Goal: Find contact information: Obtain details needed to contact an individual or organization

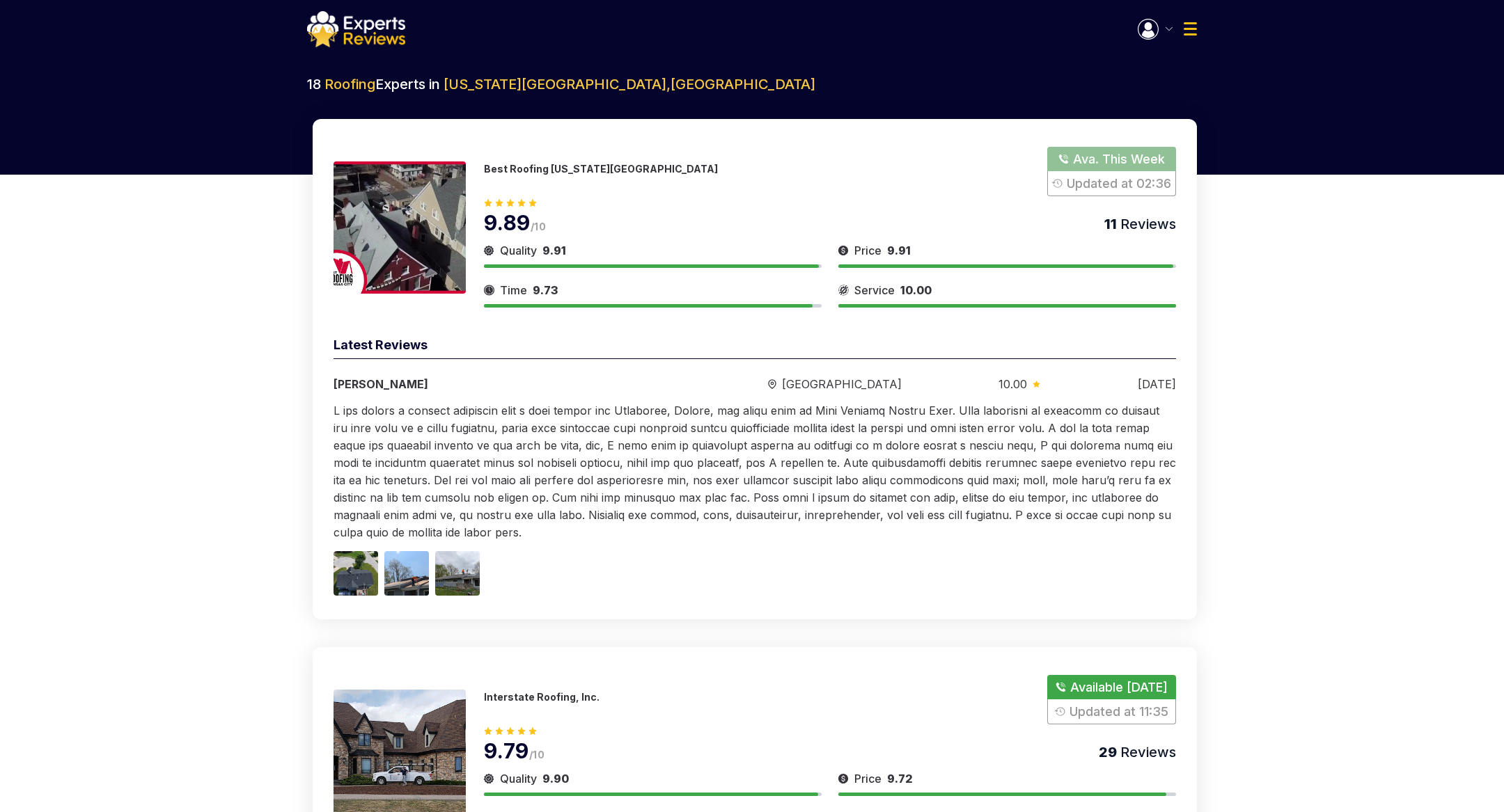
click at [536, 161] on div "Best Roofing Kansas City Ava. This Week Updated at 02:36" at bounding box center [830, 171] width 692 height 49
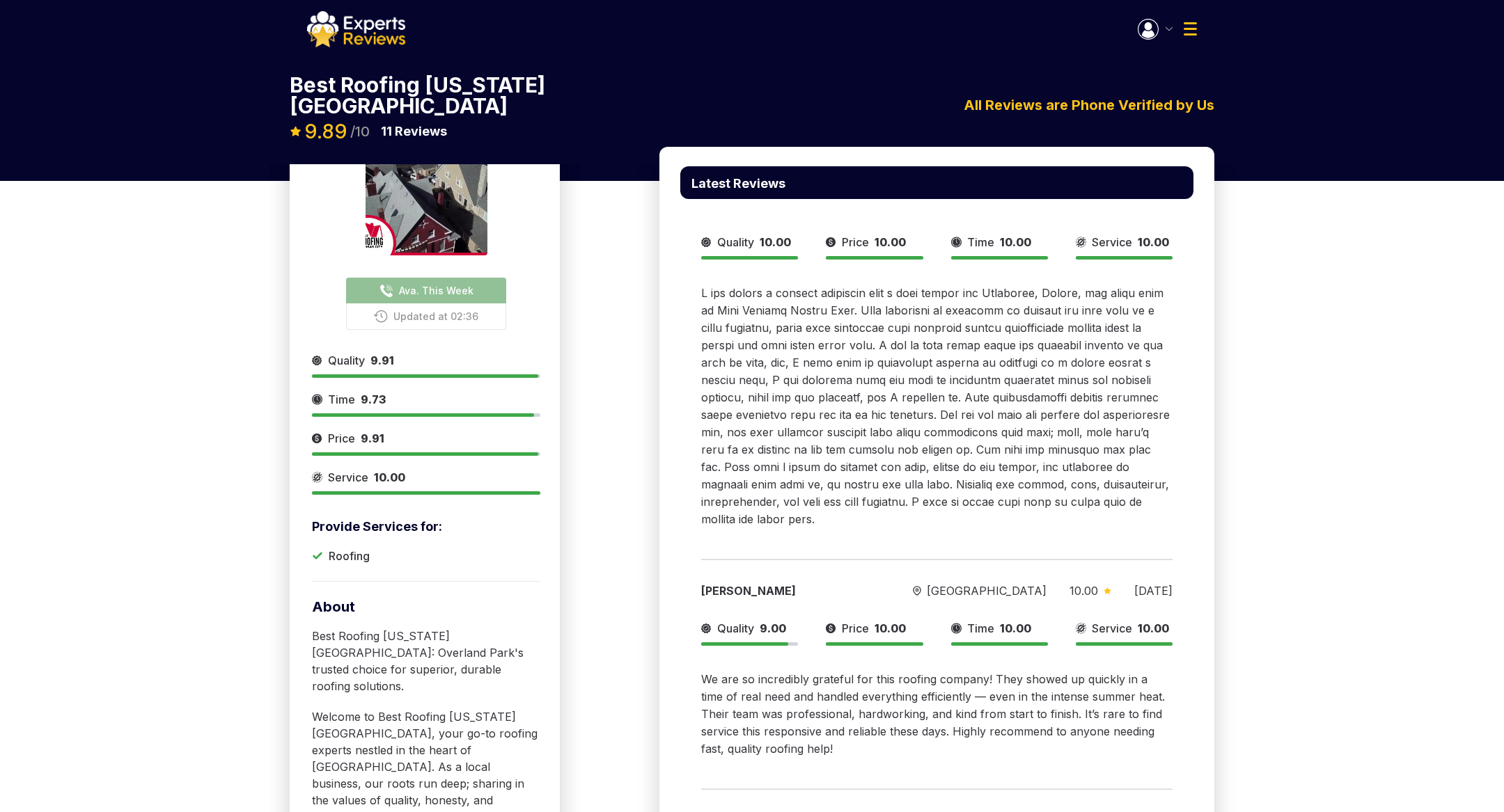
scroll to position [59, 0]
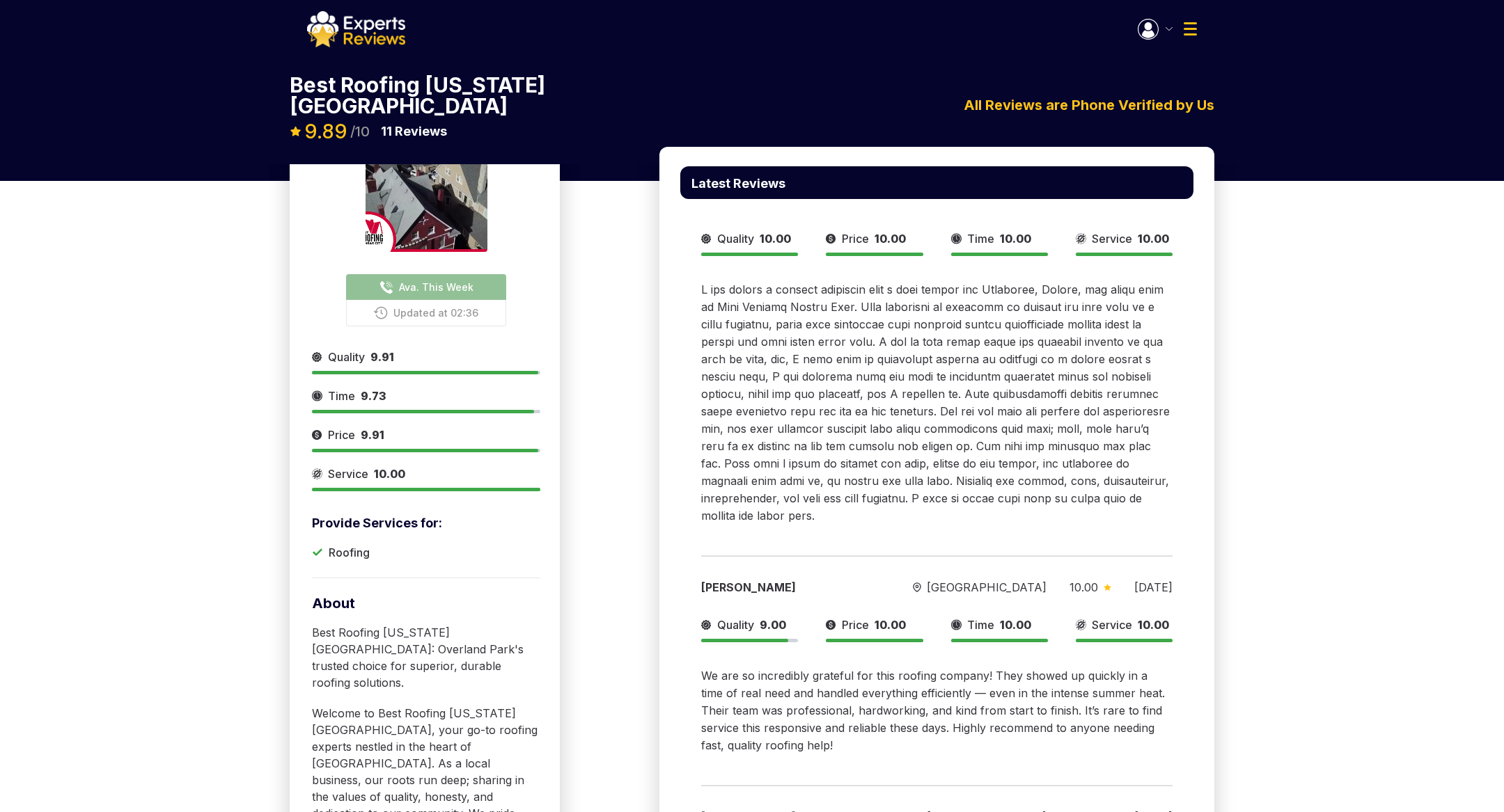
click at [1168, 32] on button "button" at bounding box center [1155, 29] width 35 height 21
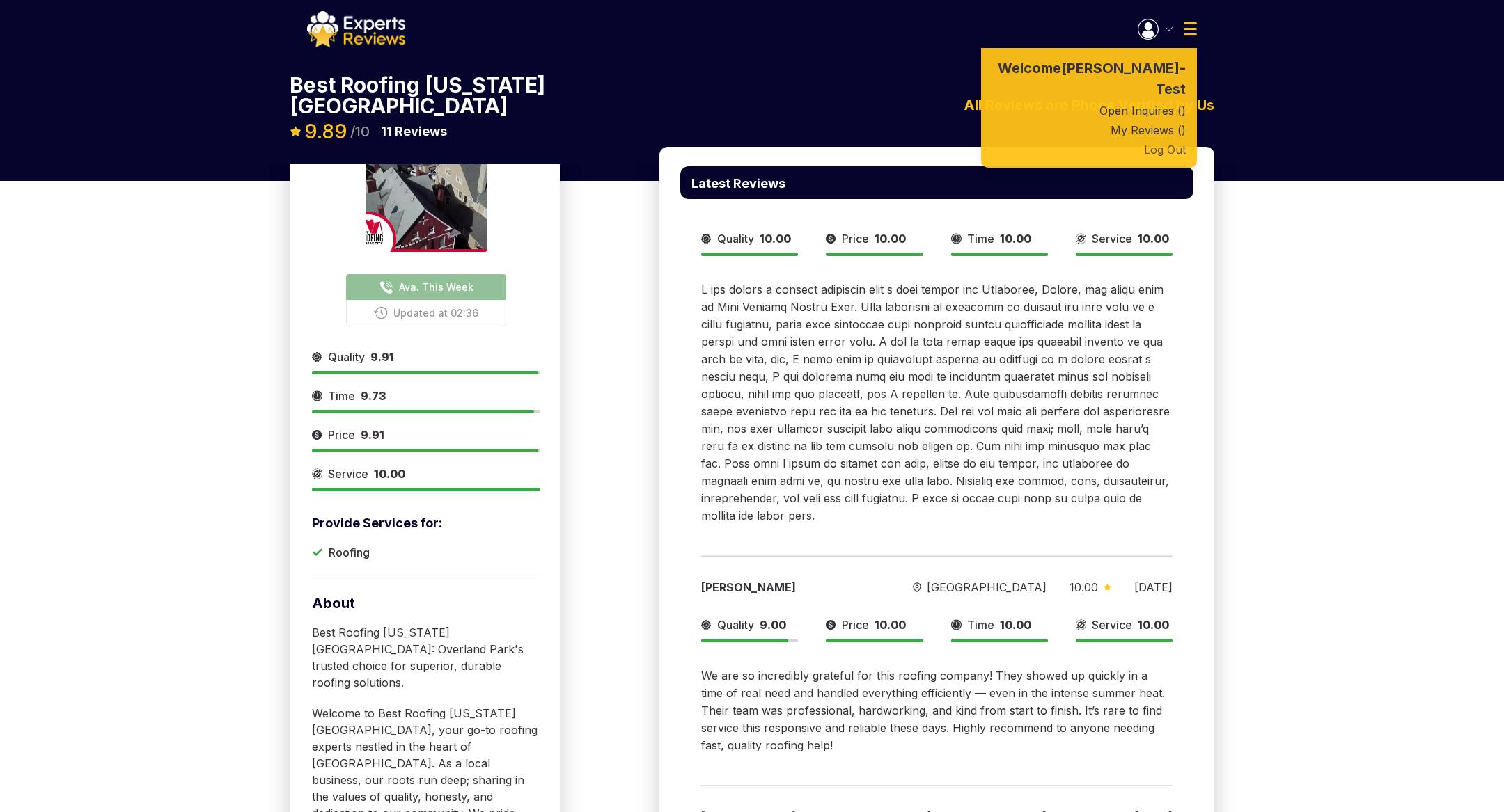
click at [1170, 140] on button "Log Out" at bounding box center [1088, 149] width 216 height 20
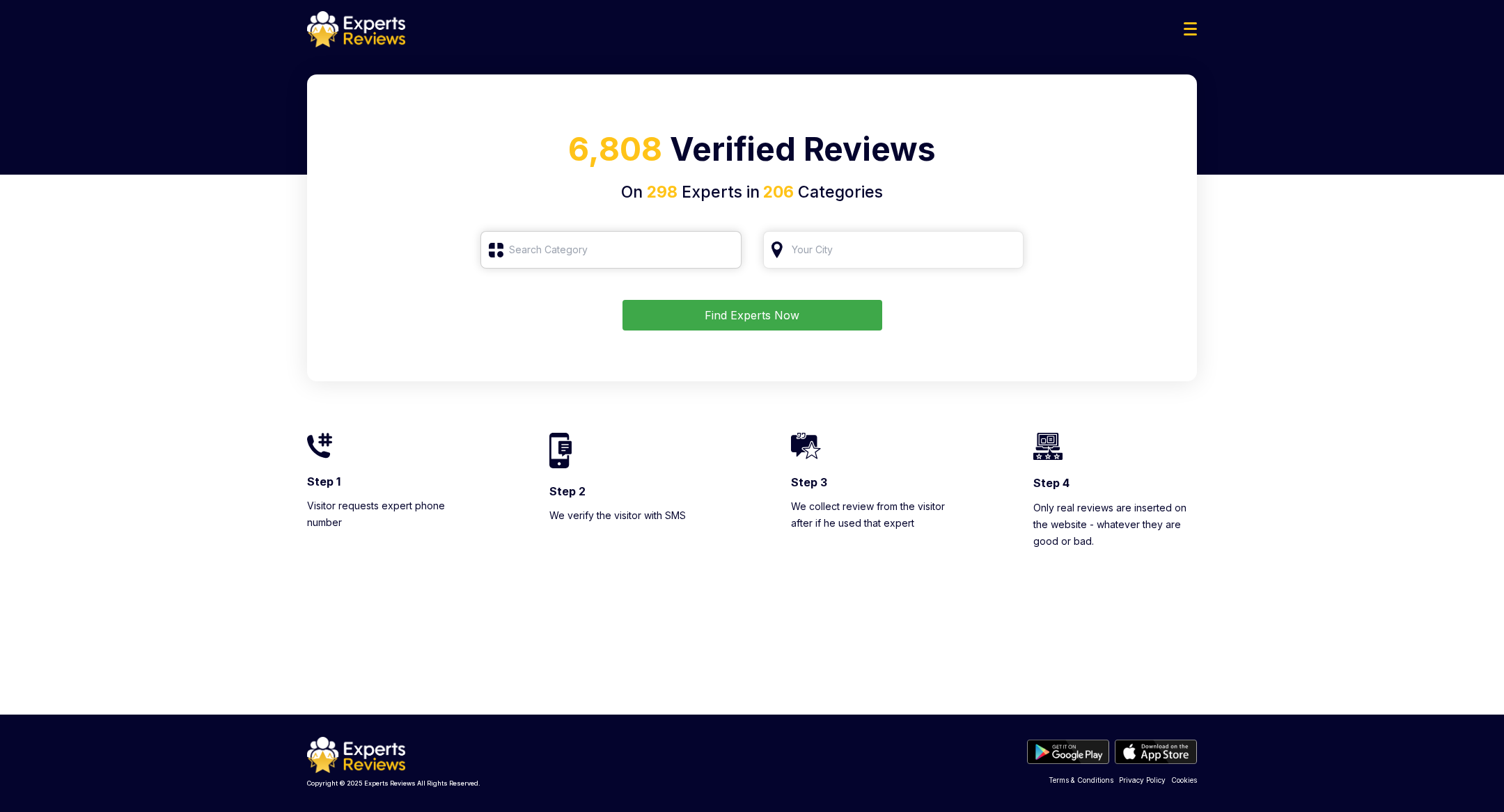
click at [678, 258] on input "search" at bounding box center [611, 250] width 261 height 38
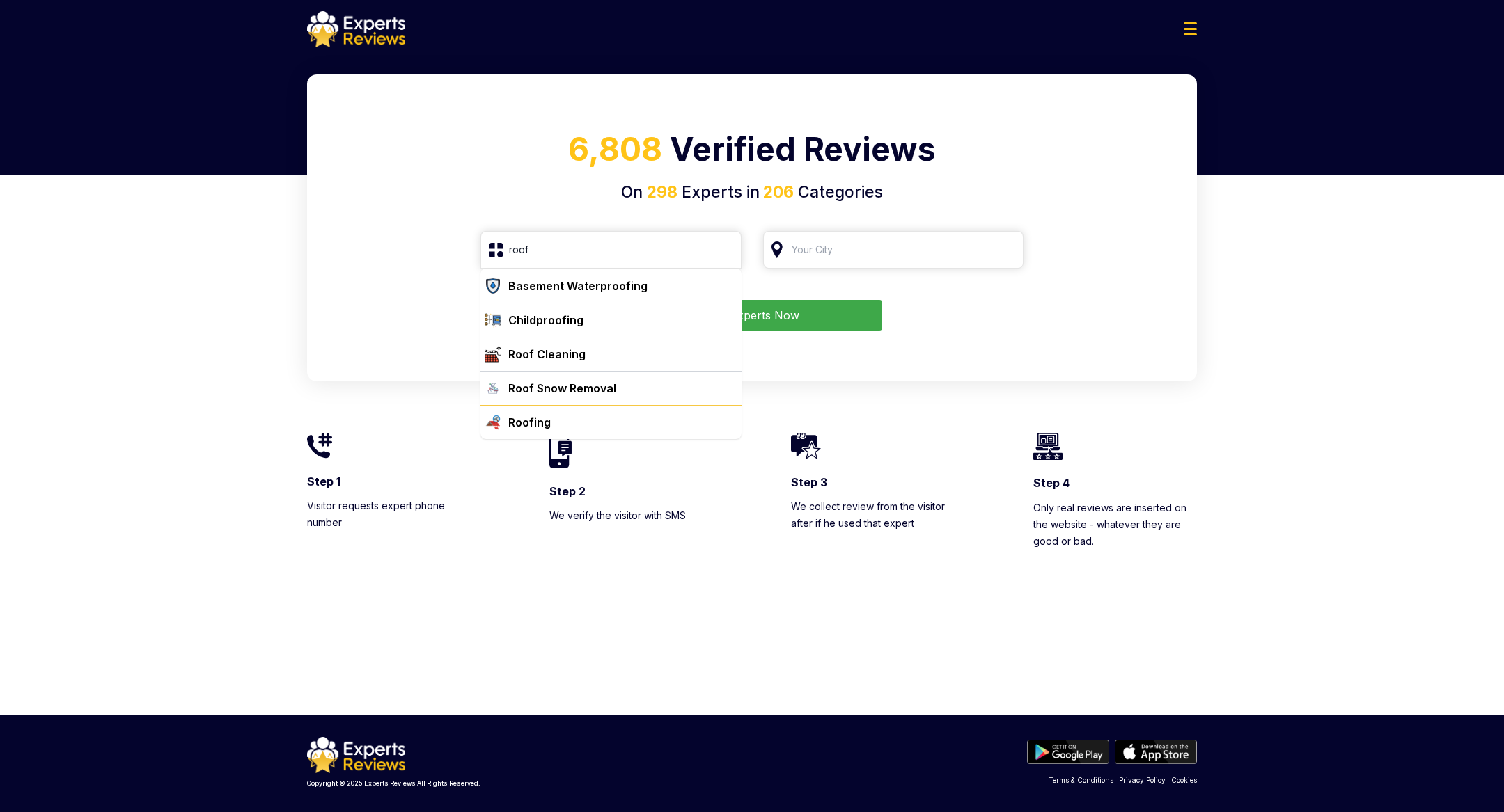
click at [536, 421] on div "Roofing" at bounding box center [529, 422] width 42 height 16
type input "Roofing"
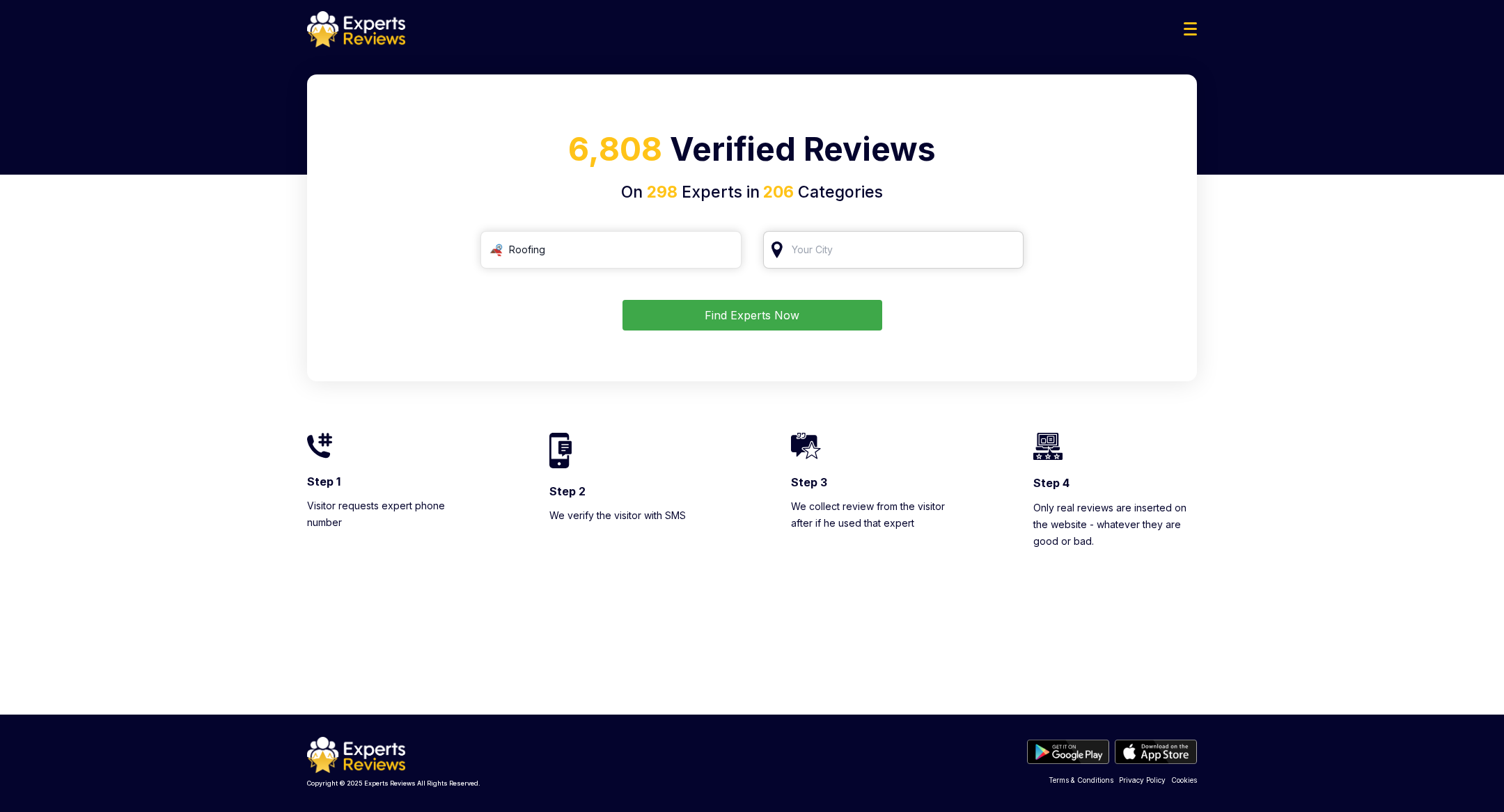
click at [875, 252] on input "search" at bounding box center [893, 250] width 261 height 38
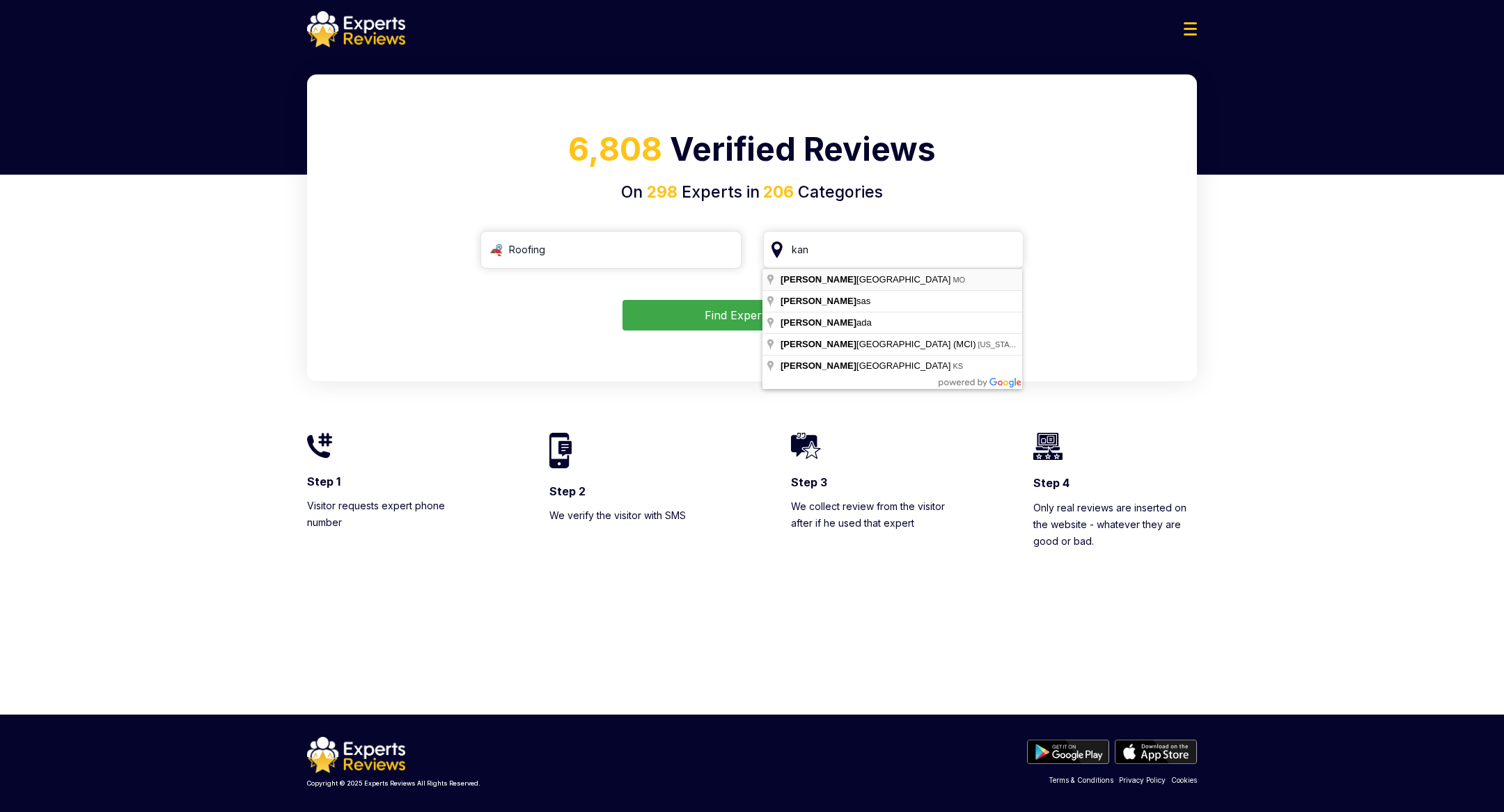
type input "[US_STATE][GEOGRAPHIC_DATA], [GEOGRAPHIC_DATA]"
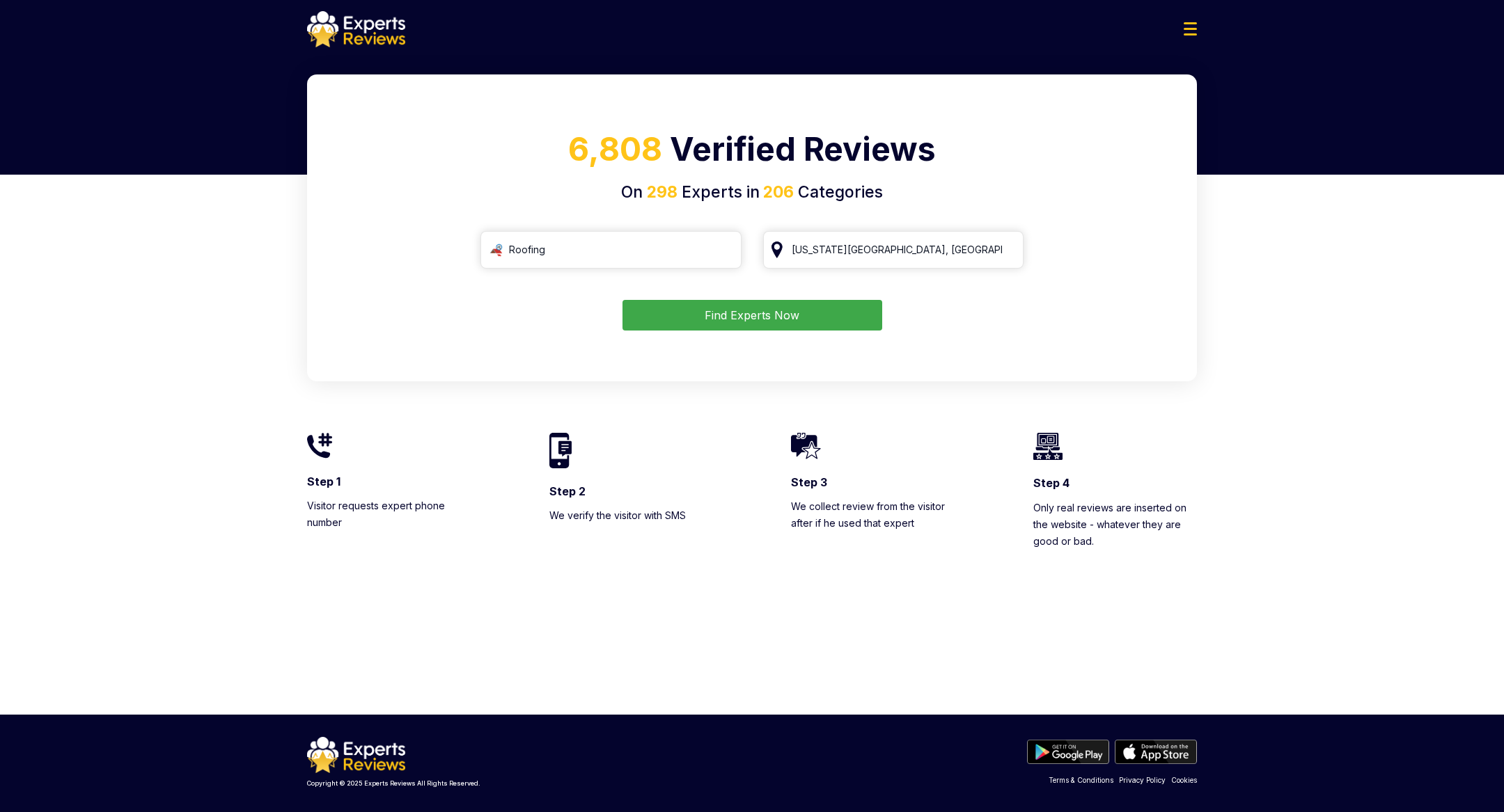
click at [749, 314] on button "Find Experts Now" at bounding box center [752, 315] width 260 height 31
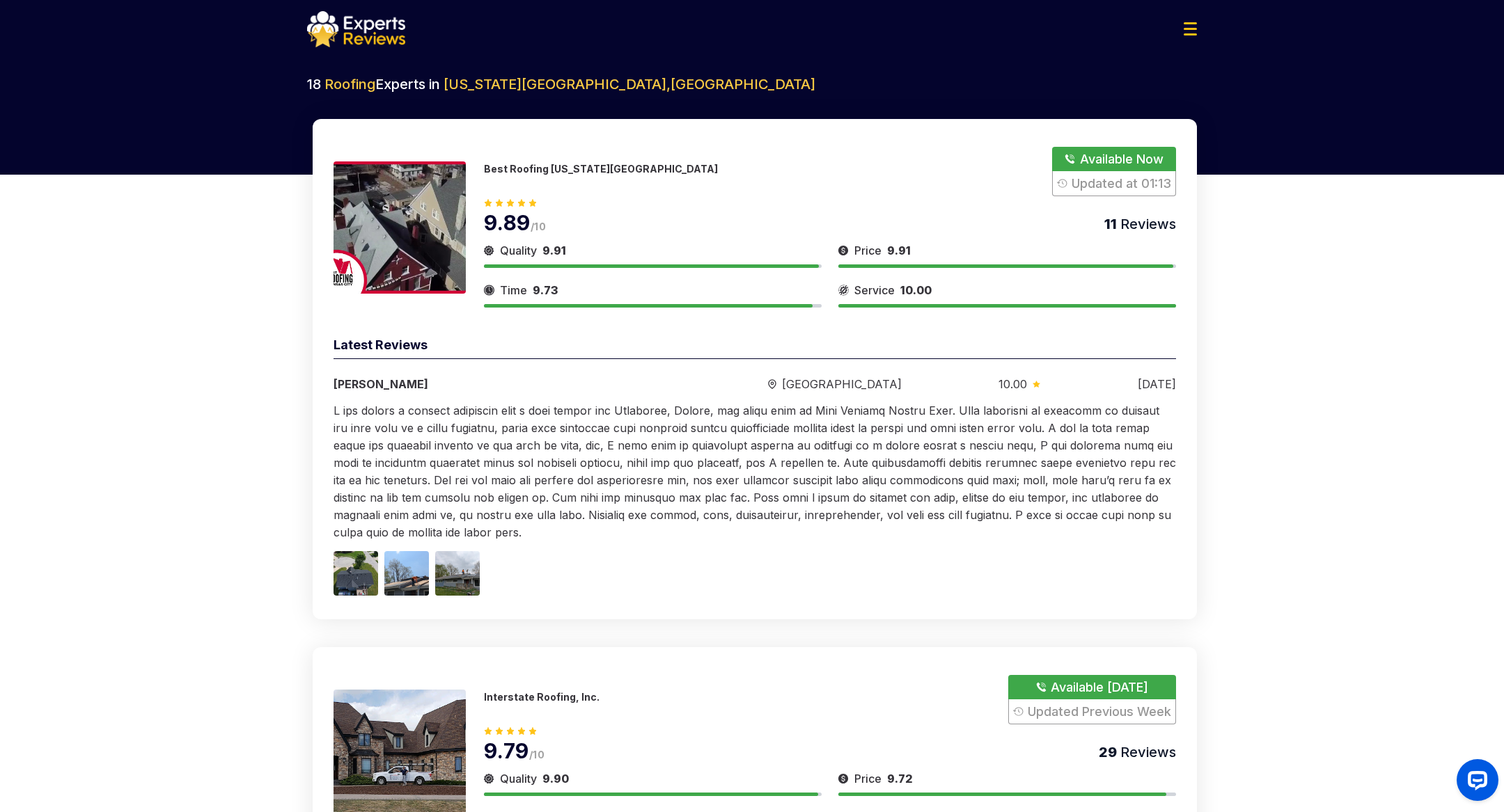
click at [567, 167] on p "Best Roofing [US_STATE][GEOGRAPHIC_DATA]" at bounding box center [601, 169] width 234 height 12
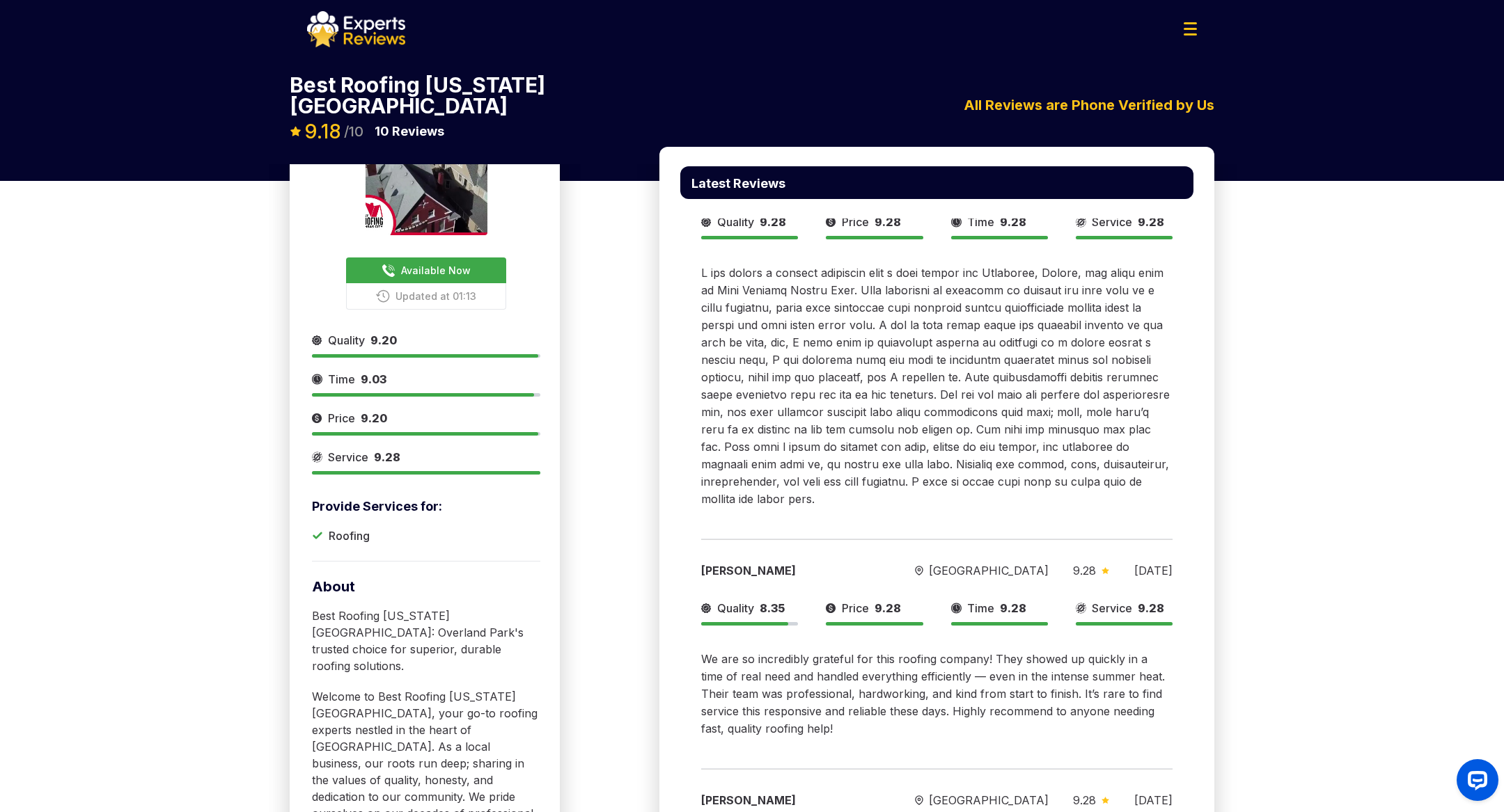
scroll to position [78, 0]
click at [444, 261] on span "Available Now" at bounding box center [435, 268] width 70 height 15
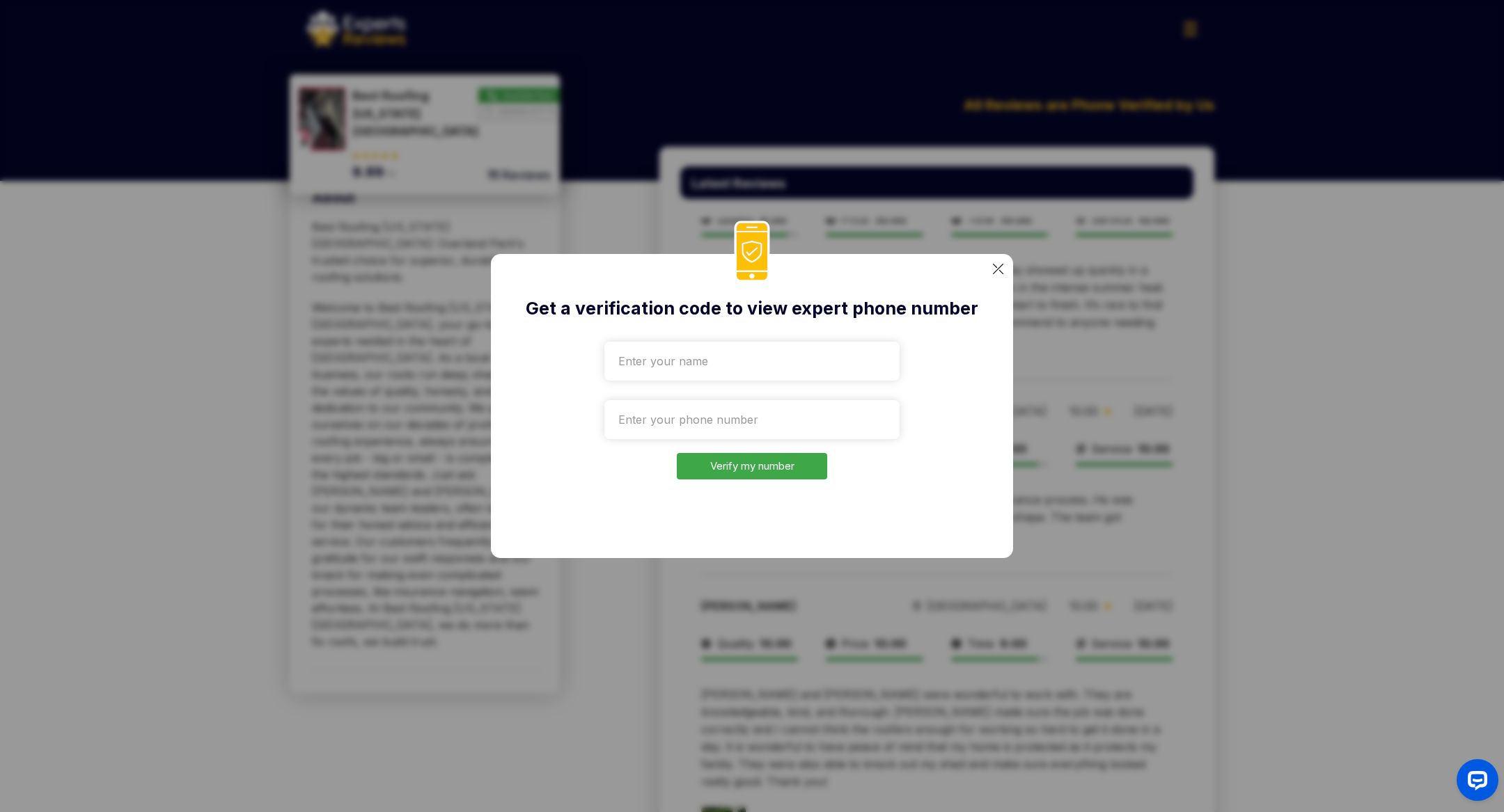
scroll to position [0, 0]
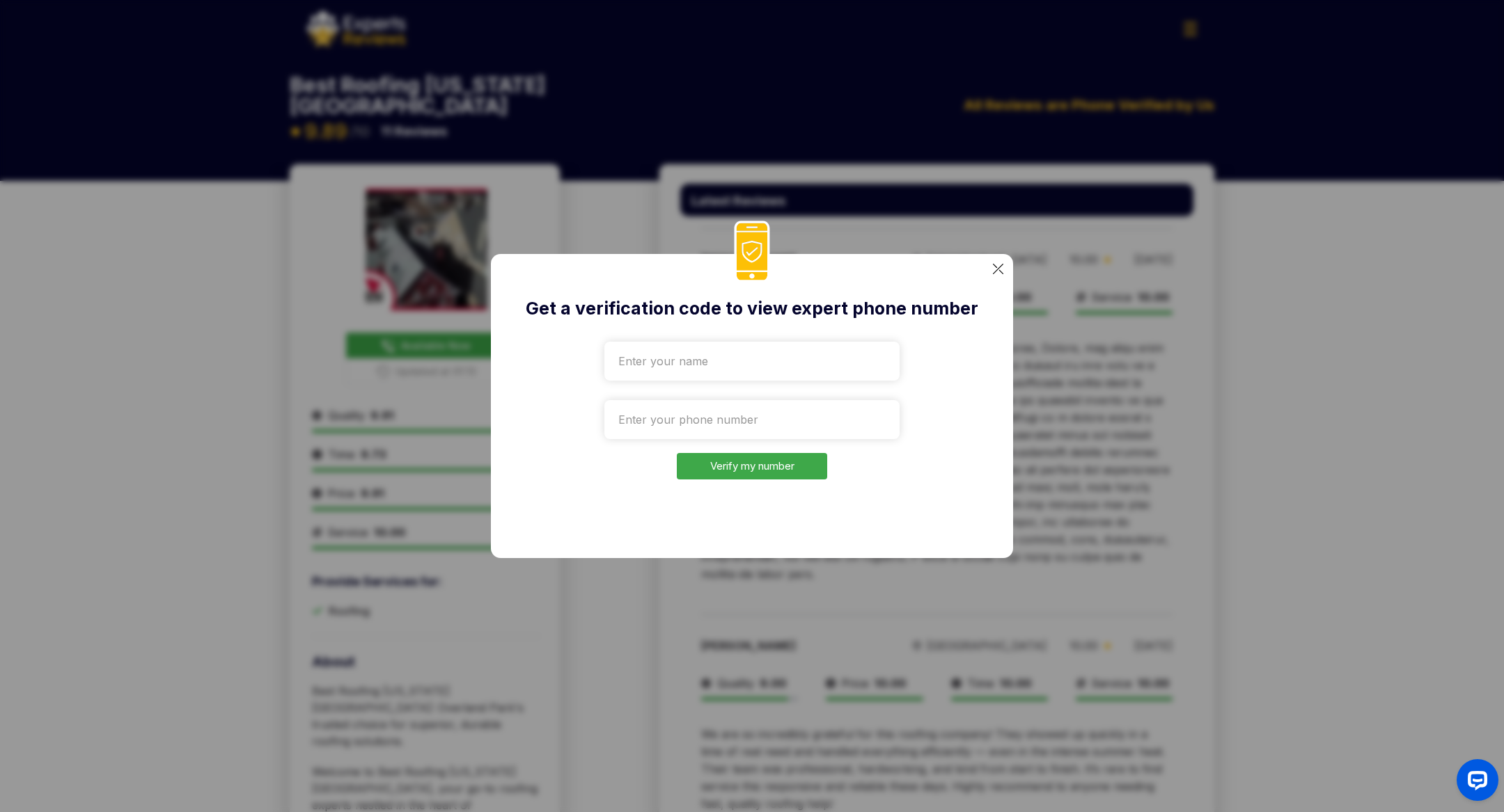
click at [732, 361] on input "text" at bounding box center [752, 361] width 295 height 39
type input "hhjj"
click at [699, 429] on input "tel" at bounding box center [752, 420] width 295 height 39
paste input "+1970-807-2822"
type input "+1970-807-2822"
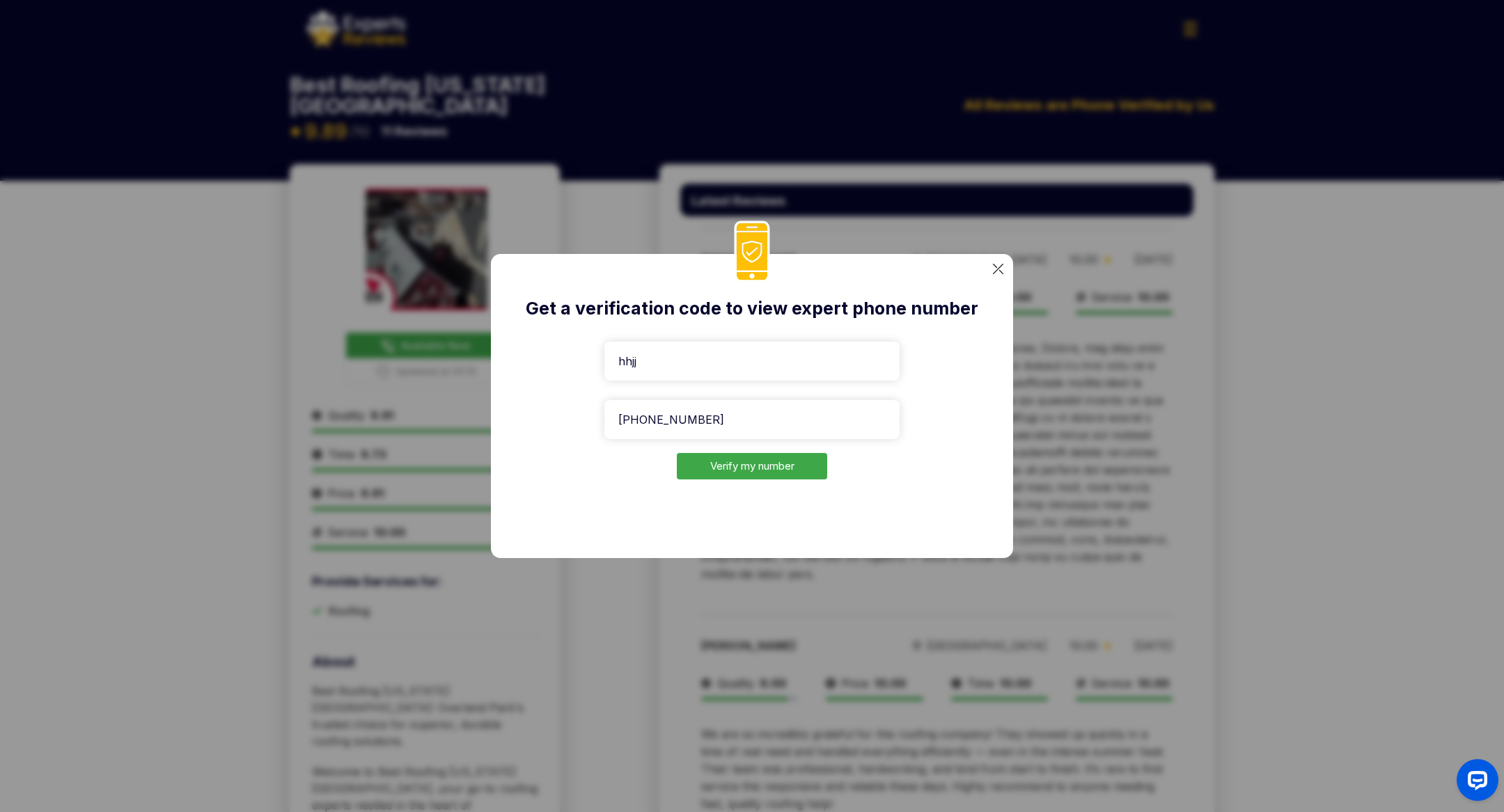
click at [736, 469] on button "Verify my number" at bounding box center [752, 466] width 151 height 27
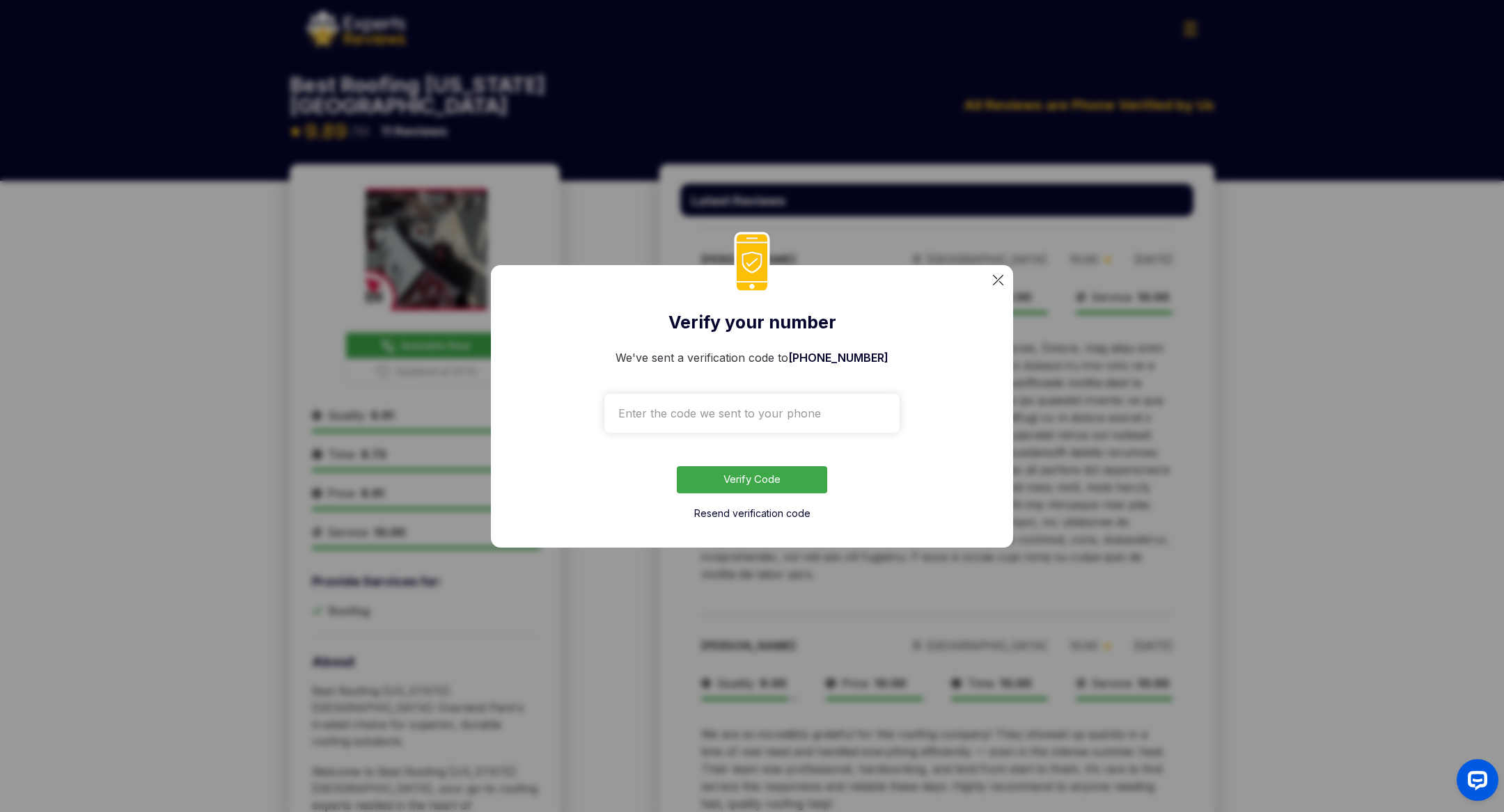
click at [709, 411] on input "text" at bounding box center [752, 414] width 295 height 39
type input "9333"
click at [677, 466] on button "Verify Code" at bounding box center [752, 480] width 151 height 27
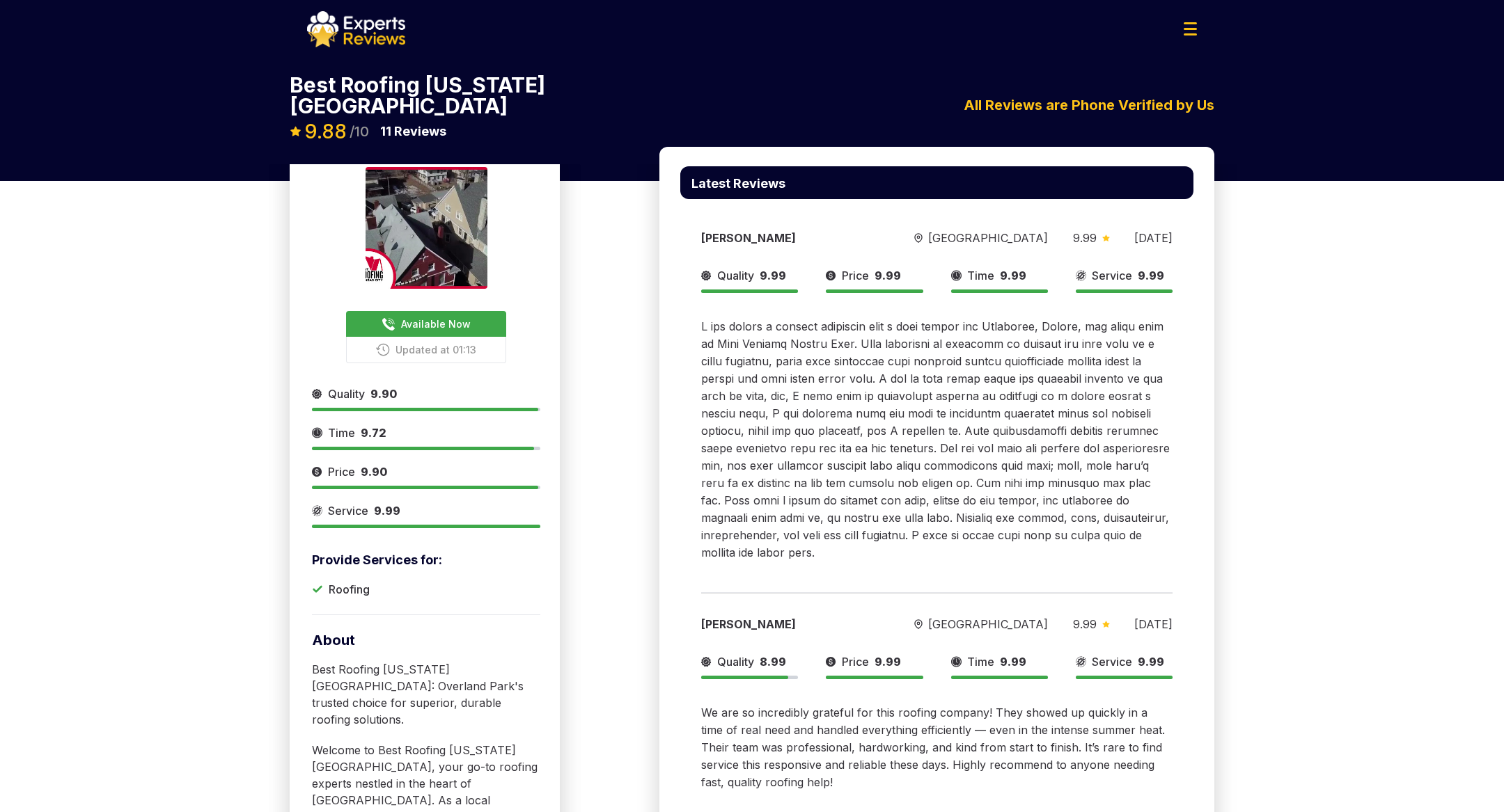
click at [438, 317] on span "Available Now" at bounding box center [435, 324] width 70 height 15
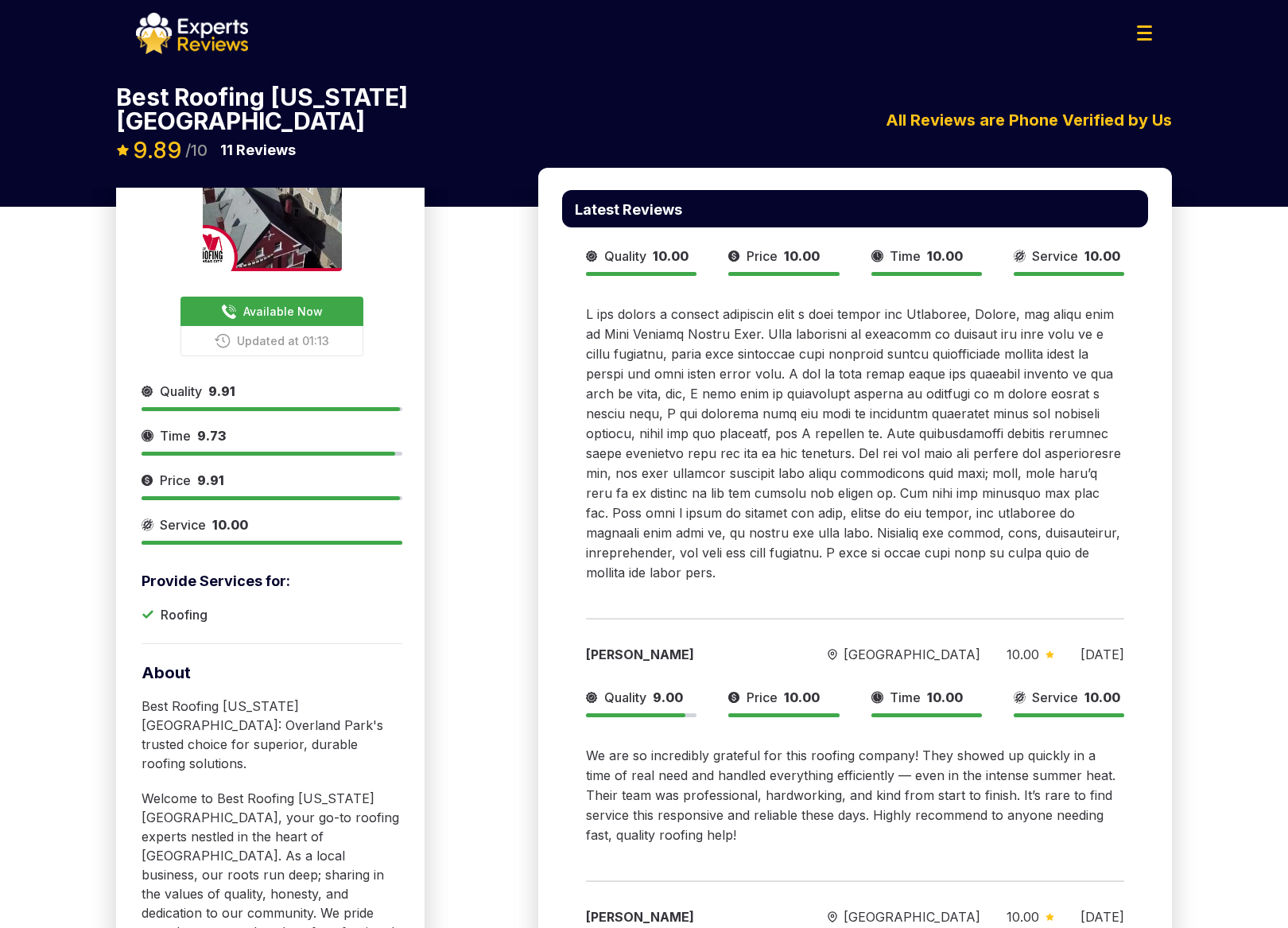
scroll to position [77, 0]
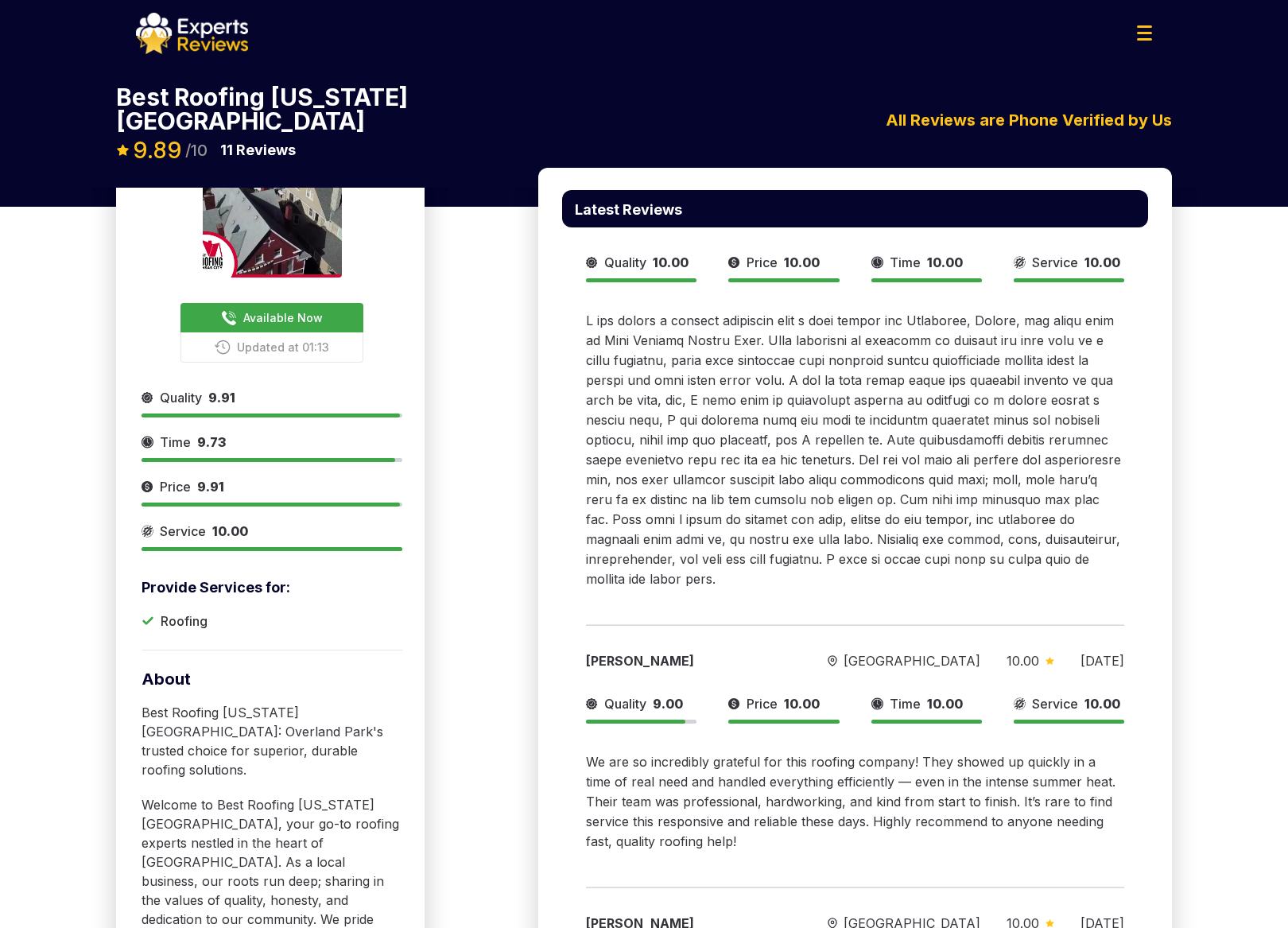
click at [310, 309] on span "Available Now" at bounding box center [283, 317] width 80 height 17
click at [303, 309] on span "Available Now" at bounding box center [283, 317] width 80 height 17
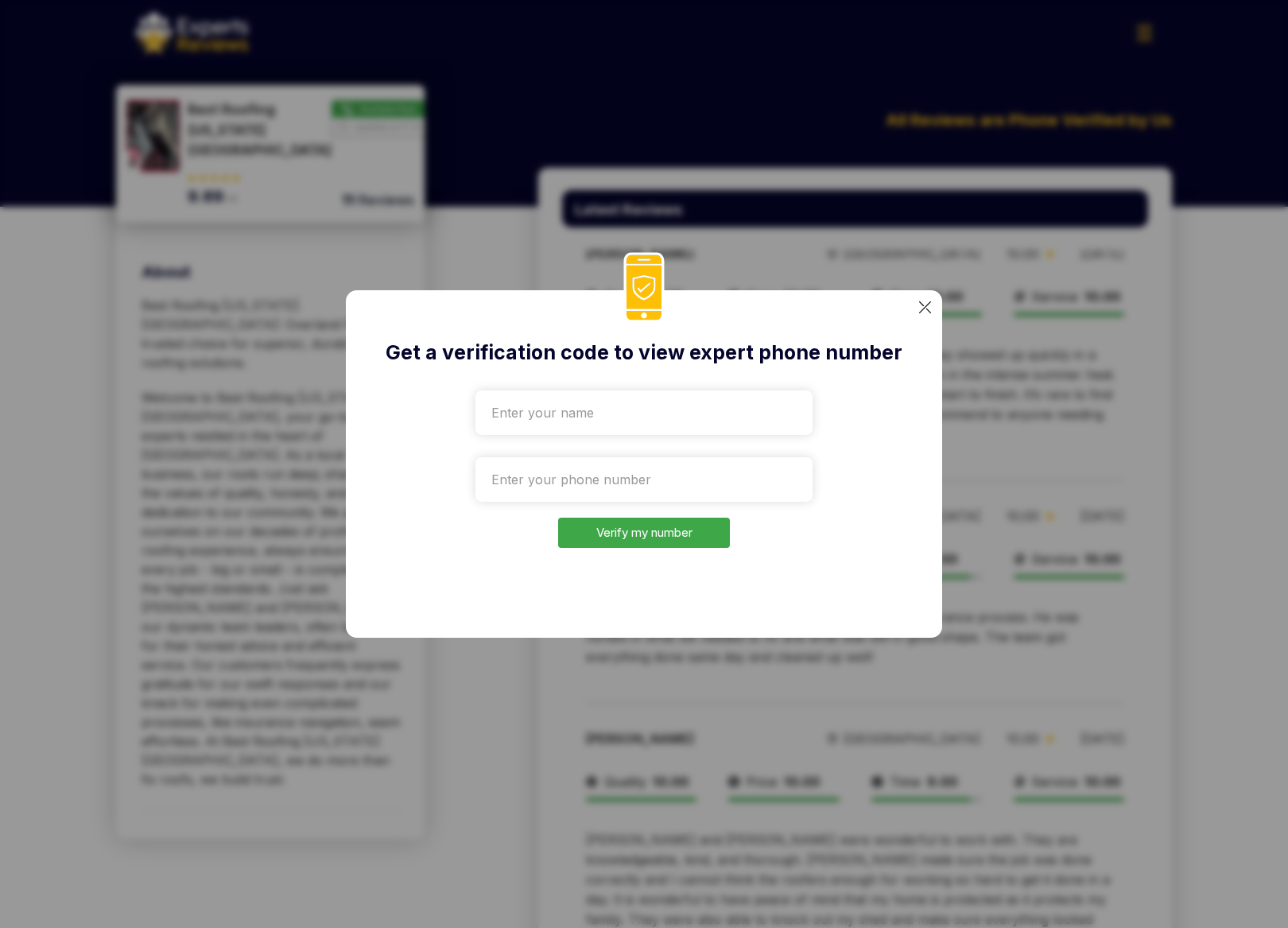
scroll to position [551, 0]
